Goal: Find specific page/section

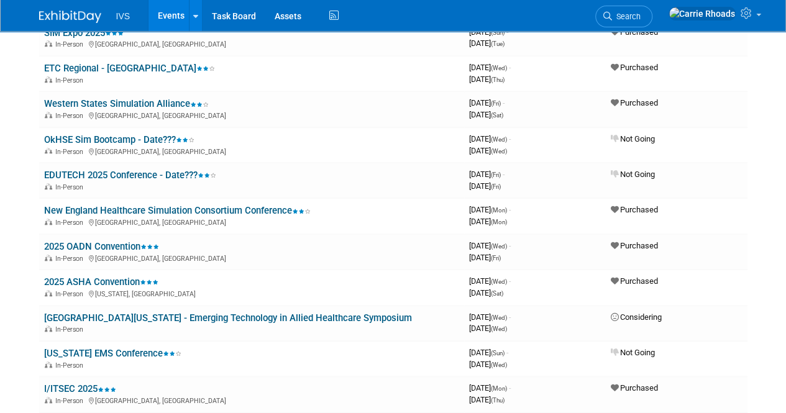
scroll to position [497, 0]
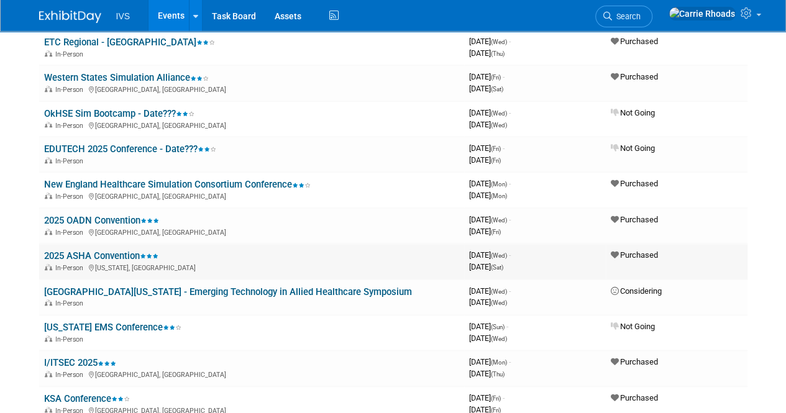
click at [106, 255] on link "2025 ASHA Convention" at bounding box center [101, 255] width 114 height 11
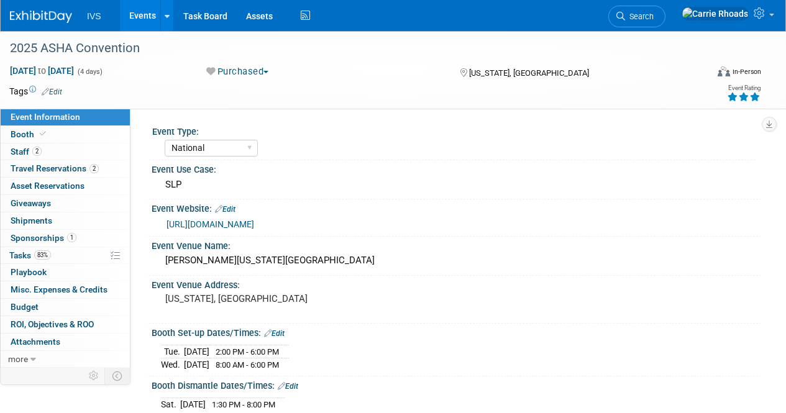
select select "National"
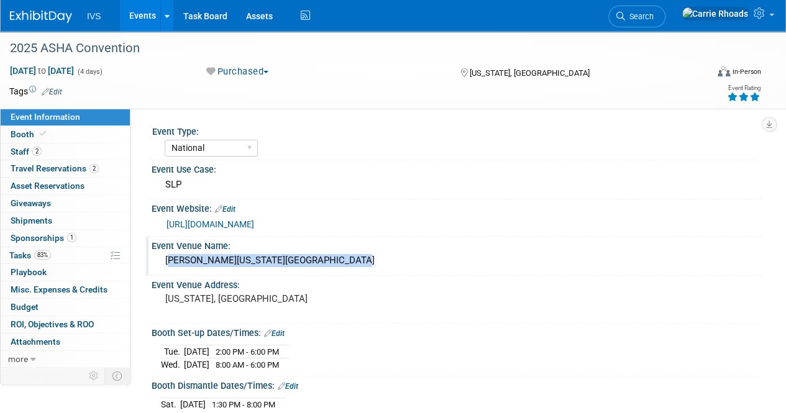
drag, startPoint x: 364, startPoint y: 260, endPoint x: 166, endPoint y: 257, distance: 197.6
click at [166, 257] on div "[PERSON_NAME][US_STATE][GEOGRAPHIC_DATA]" at bounding box center [456, 260] width 591 height 19
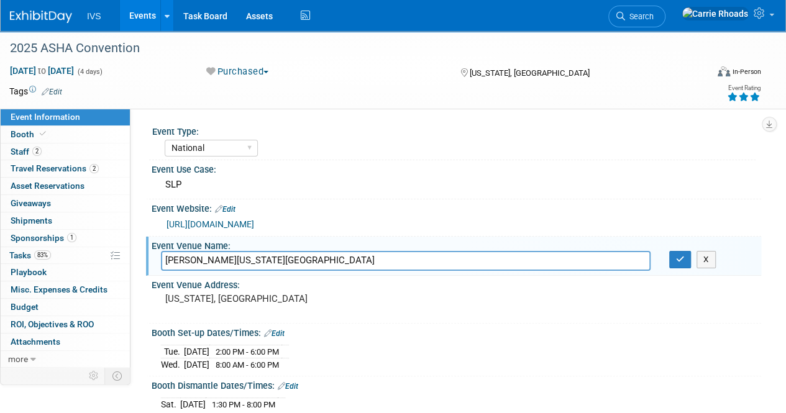
click at [424, 249] on div "Event Venue Name:" at bounding box center [456, 245] width 609 height 16
drag, startPoint x: 349, startPoint y: 263, endPoint x: 157, endPoint y: 255, distance: 192.8
click at [157, 255] on div "[PERSON_NAME][US_STATE][GEOGRAPHIC_DATA]" at bounding box center [406, 260] width 508 height 19
